Goal: Information Seeking & Learning: Learn about a topic

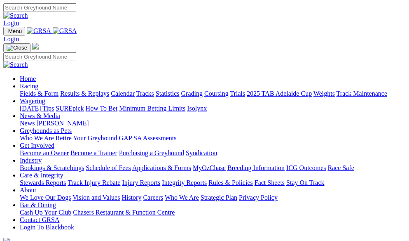
click at [38, 90] on link "Fields & Form" at bounding box center [39, 93] width 39 height 7
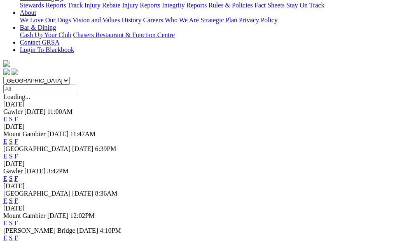
scroll to position [206, 0]
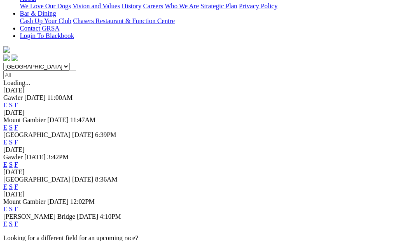
click at [18, 205] on link "F" at bounding box center [16, 208] width 4 height 7
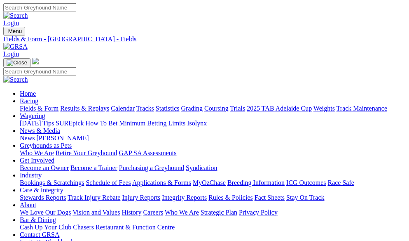
click at [42, 105] on link "Fields & Form" at bounding box center [39, 108] width 39 height 7
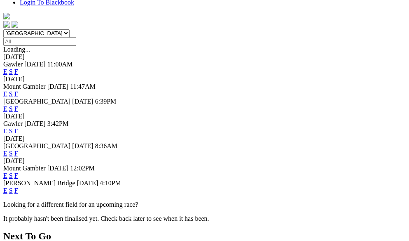
scroll to position [247, 0]
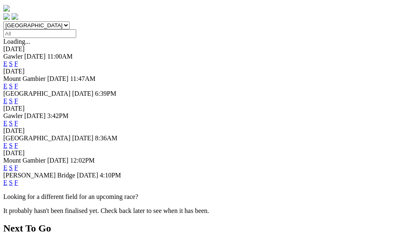
click at [18, 164] on link "F" at bounding box center [16, 167] width 4 height 7
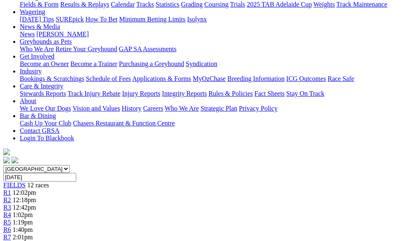
scroll to position [82, 0]
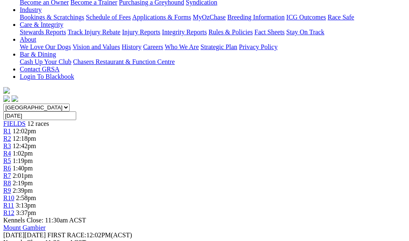
scroll to position [165, 0]
